Goal: Task Accomplishment & Management: Manage account settings

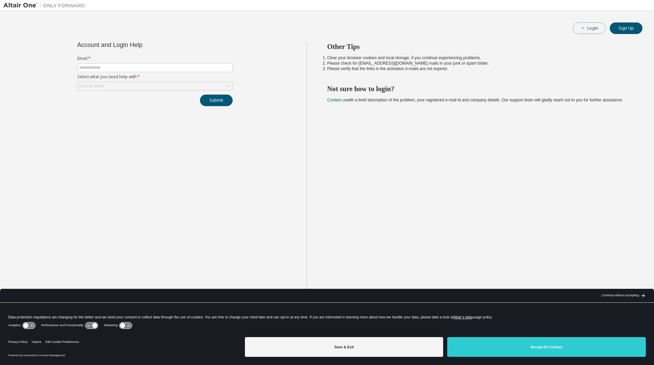
click at [594, 31] on button "Login" at bounding box center [589, 28] width 33 height 12
click at [145, 84] on div "Click to select" at bounding box center [155, 86] width 155 height 8
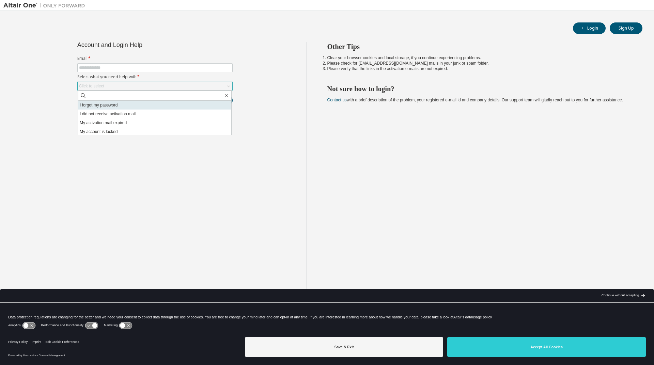
click at [104, 107] on li "I forgot my password" at bounding box center [154, 105] width 153 height 9
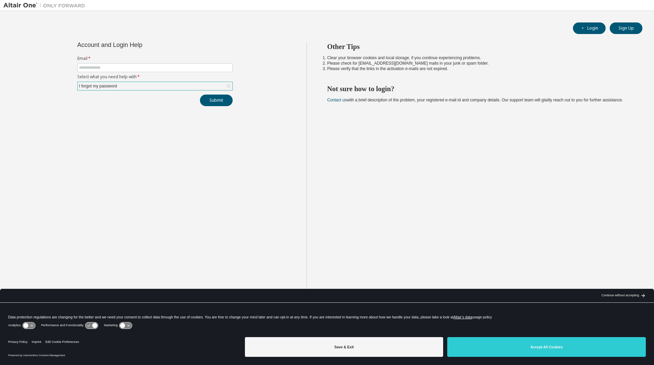
click at [116, 87] on div "I forgot my password" at bounding box center [98, 85] width 40 height 7
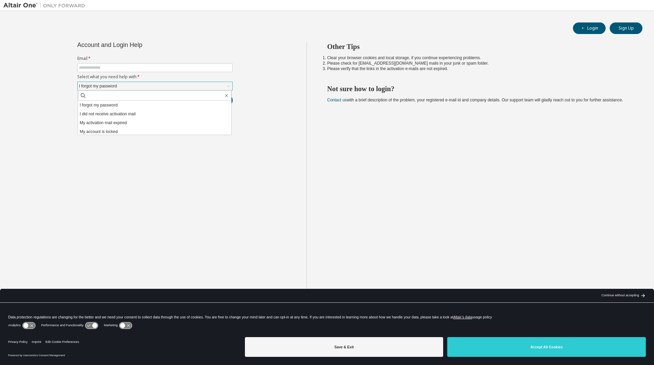
click at [117, 88] on div "I forgot my password" at bounding box center [98, 85] width 40 height 7
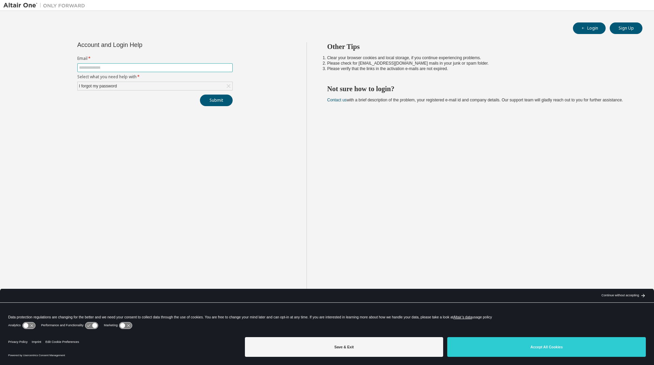
click at [98, 68] on input "text" at bounding box center [155, 67] width 152 height 5
type input "**********"
click at [220, 99] on button "Submit" at bounding box center [216, 101] width 33 height 12
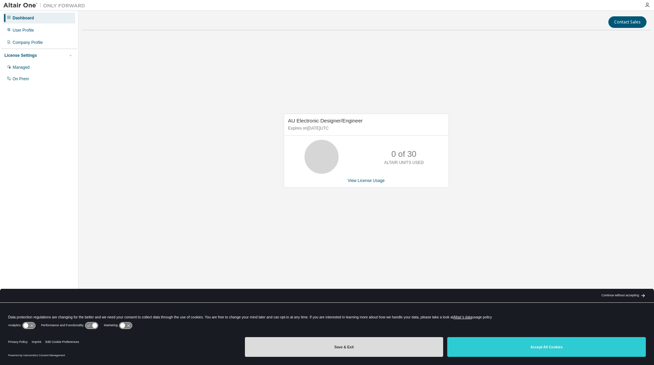
click at [365, 347] on button "Save & Exit" at bounding box center [344, 347] width 199 height 20
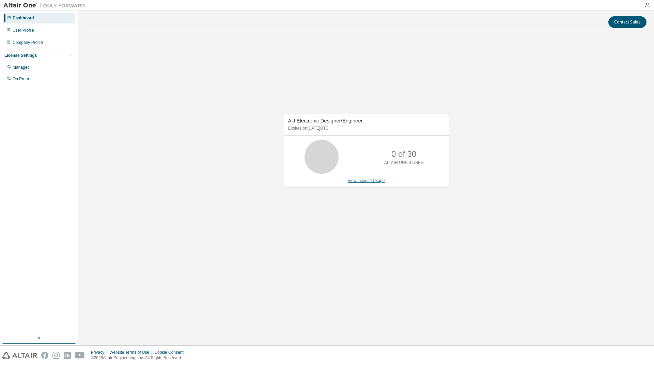
click at [368, 181] on link "View License Usage" at bounding box center [366, 180] width 37 height 5
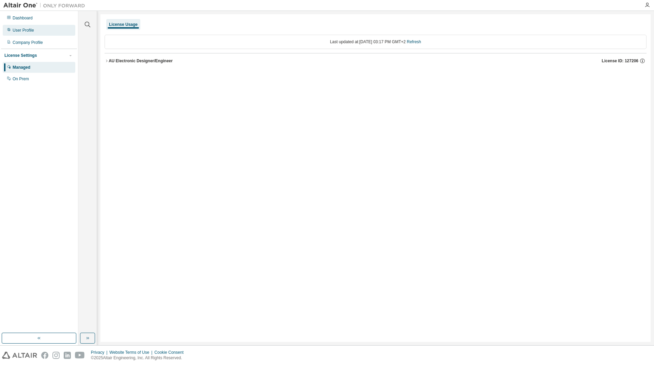
click at [17, 30] on div "User Profile" at bounding box center [23, 30] width 21 height 5
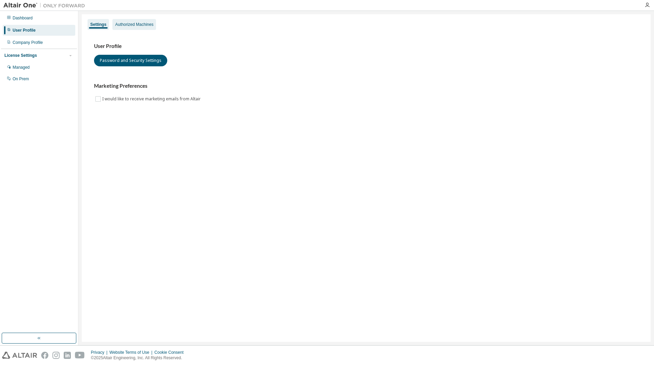
click at [129, 26] on div "Authorized Machines" at bounding box center [134, 24] width 38 height 5
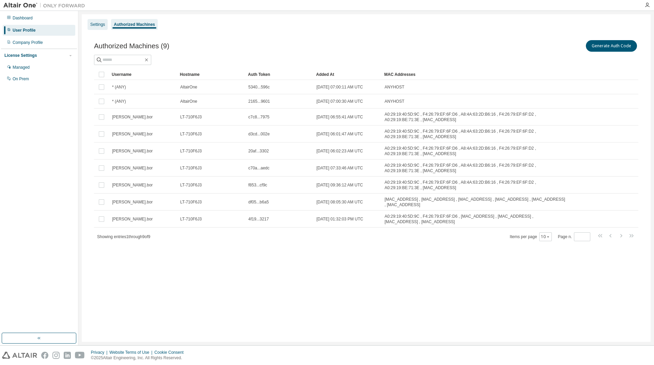
click at [89, 28] on div "Settings" at bounding box center [98, 24] width 20 height 11
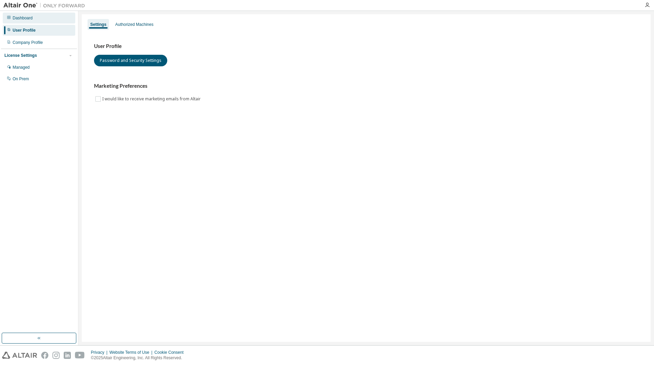
click at [30, 19] on div "Dashboard" at bounding box center [23, 17] width 20 height 5
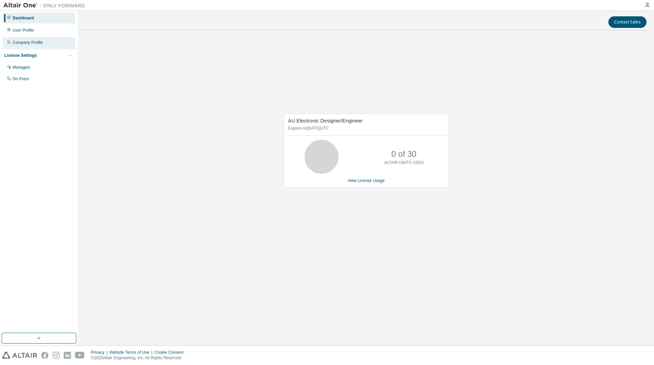
click at [21, 45] on div "Company Profile" at bounding box center [39, 42] width 73 height 11
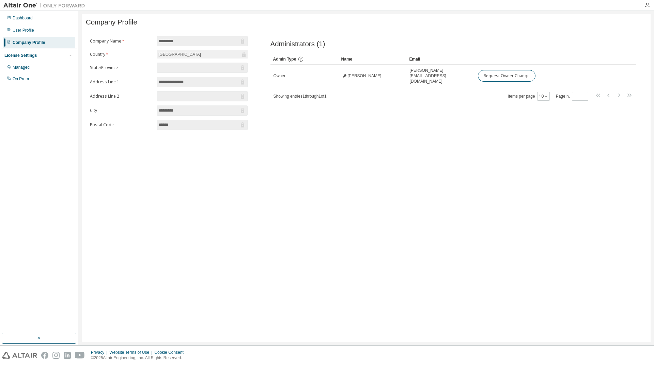
click at [19, 3] on img at bounding box center [45, 5] width 85 height 7
click at [30, 17] on div "Dashboard" at bounding box center [23, 17] width 20 height 5
